Goal: Task Accomplishment & Management: Manage account settings

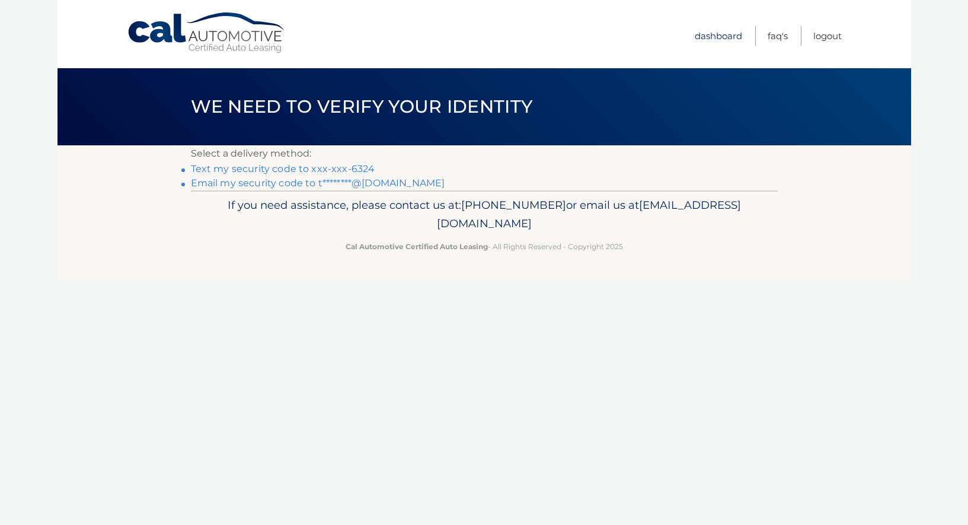
click at [709, 37] on link "Dashboard" at bounding box center [718, 36] width 47 height 20
click at [729, 39] on link "Dashboard" at bounding box center [718, 36] width 47 height 20
click at [715, 37] on link "Dashboard" at bounding box center [718, 36] width 47 height 20
click at [336, 183] on link "Email my security code to t********@[DOMAIN_NAME]" at bounding box center [318, 182] width 254 height 11
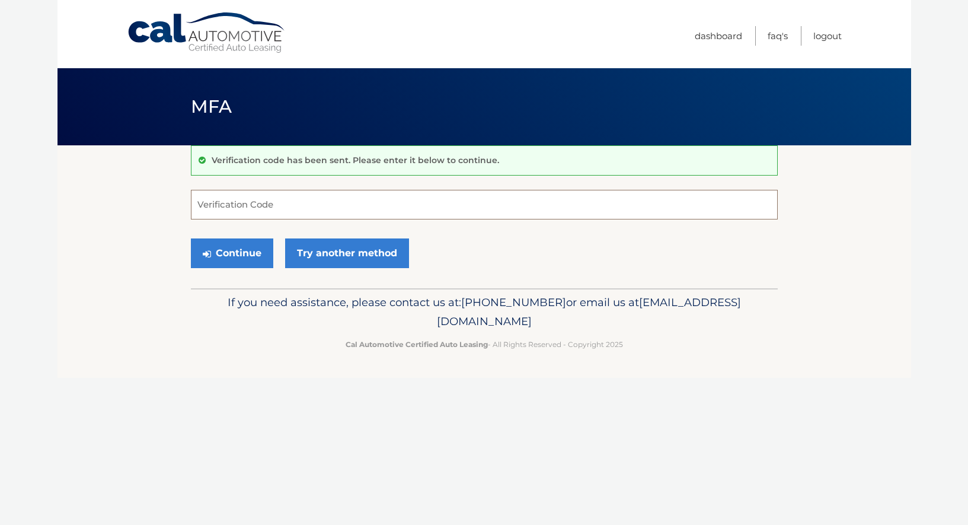
click at [222, 203] on input "Verification Code" at bounding box center [484, 205] width 587 height 30
paste input "656498"
type input "656498"
click at [247, 257] on button "Continue" at bounding box center [232, 253] width 82 height 30
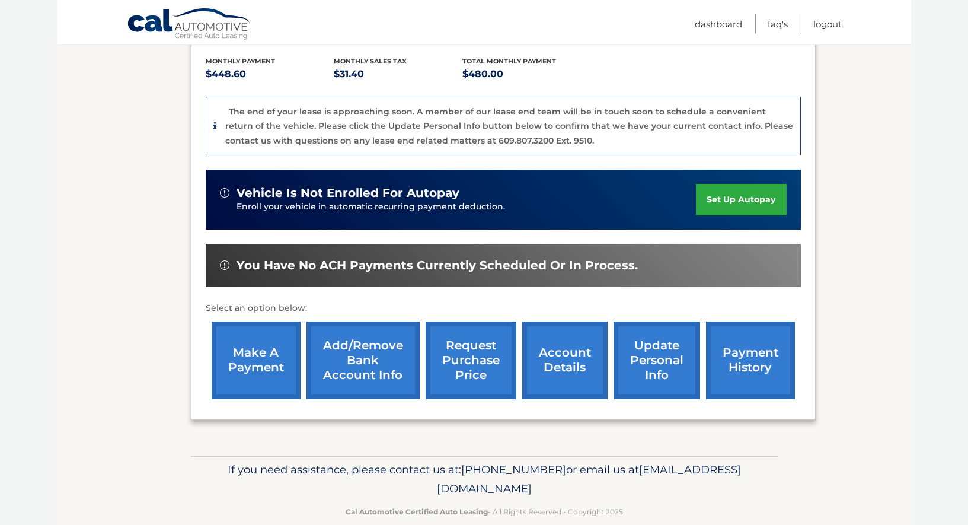
scroll to position [252, 0]
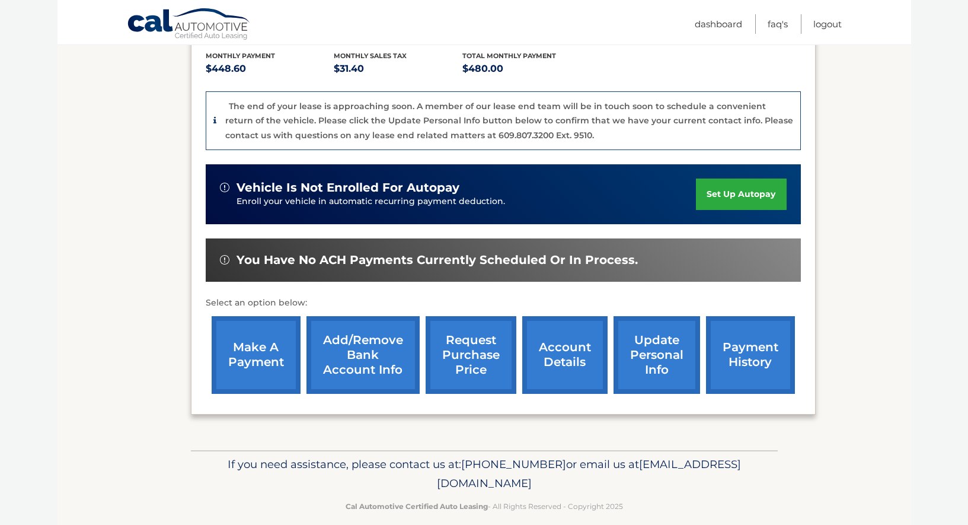
click at [636, 359] on link "update personal info" at bounding box center [657, 355] width 87 height 78
